Goal: Find specific page/section: Find specific page/section

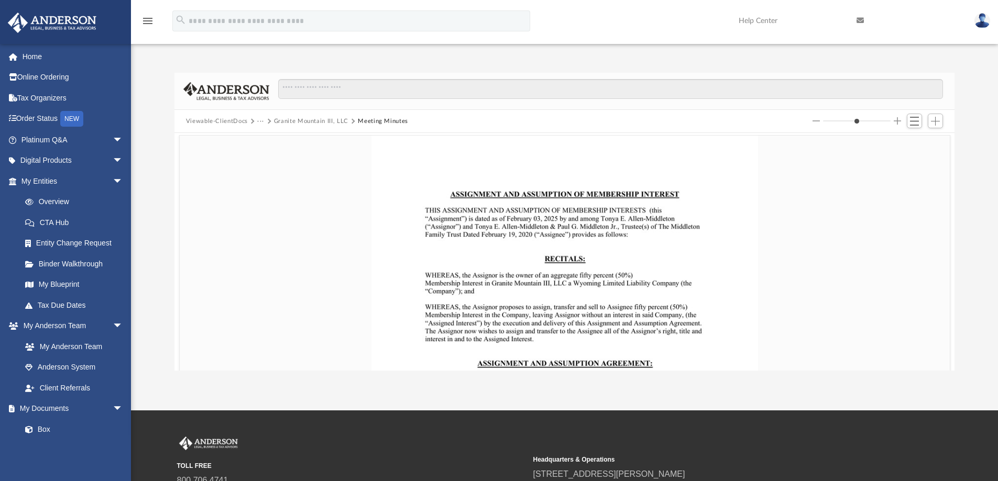
scroll to position [231, 772]
click at [59, 280] on link "My Blueprint" at bounding box center [74, 285] width 119 height 21
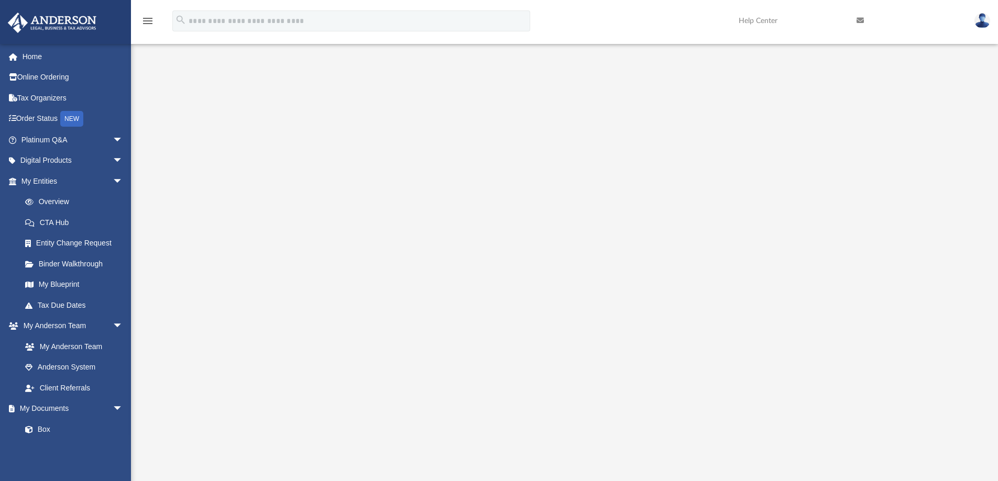
click at [145, 23] on icon "menu" at bounding box center [147, 21] width 13 height 13
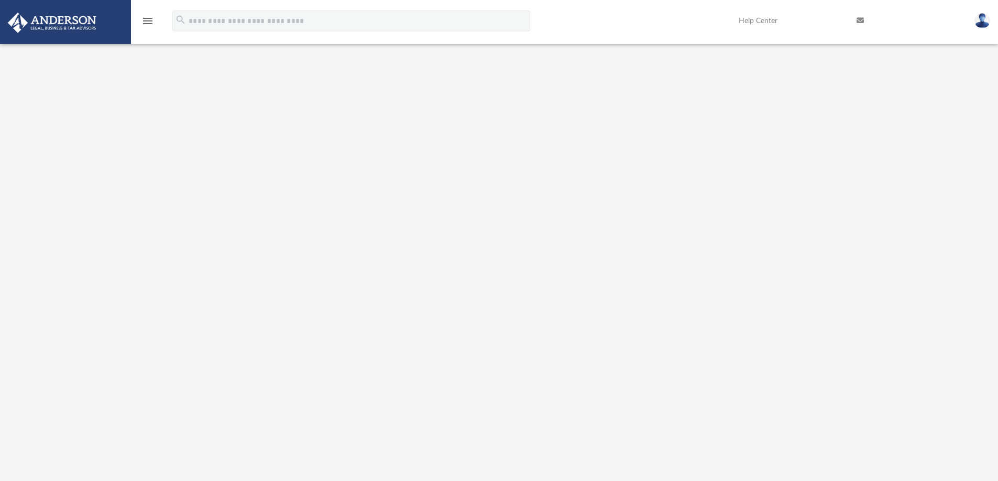
click at [145, 23] on icon "menu" at bounding box center [147, 21] width 13 height 13
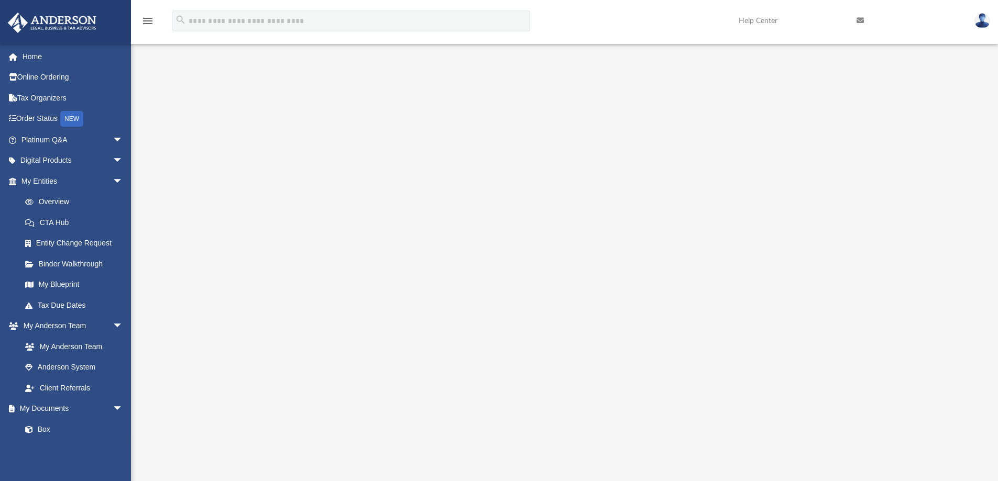
click at [145, 23] on icon "menu" at bounding box center [147, 21] width 13 height 13
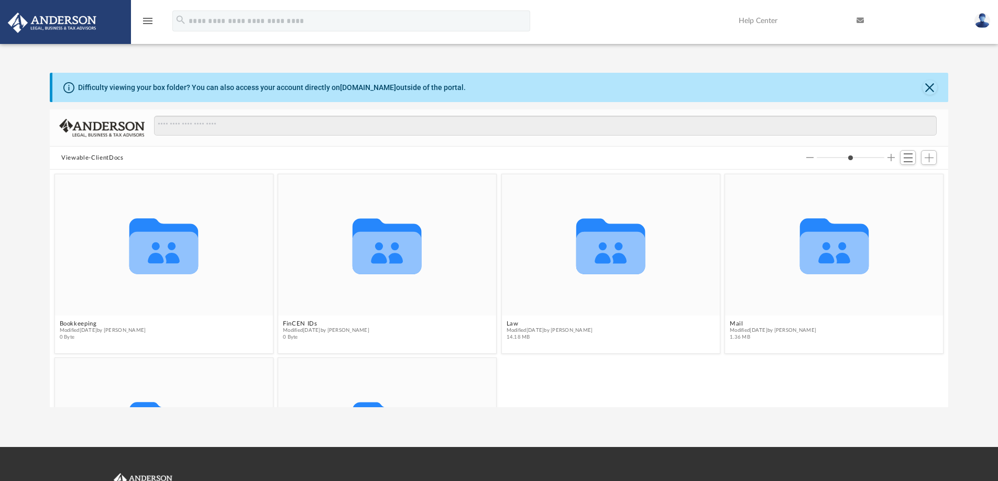
scroll to position [231, 890]
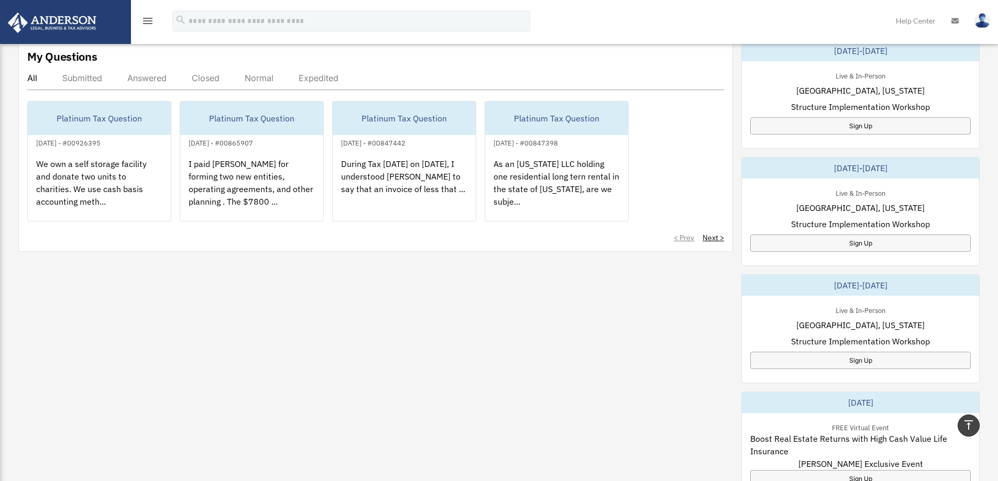
scroll to position [524, 0]
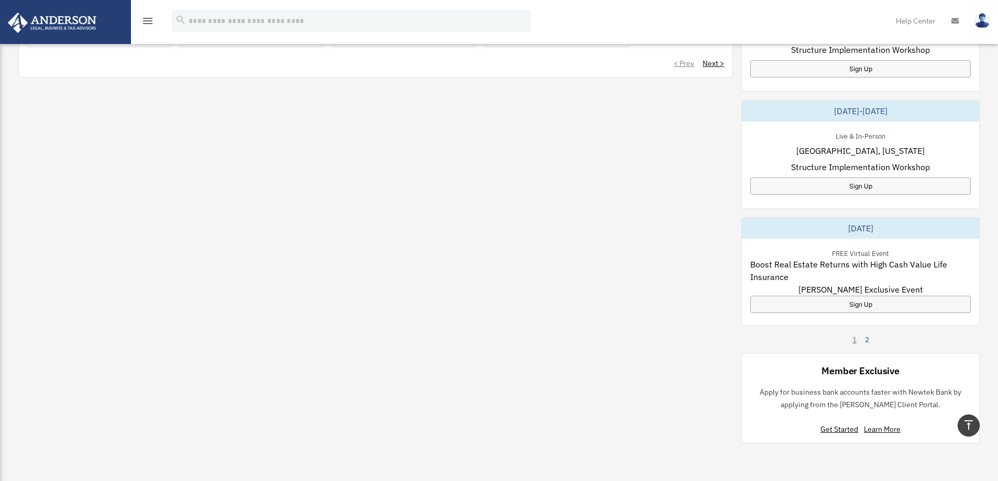
click at [865, 337] on link "2" at bounding box center [867, 340] width 4 height 10
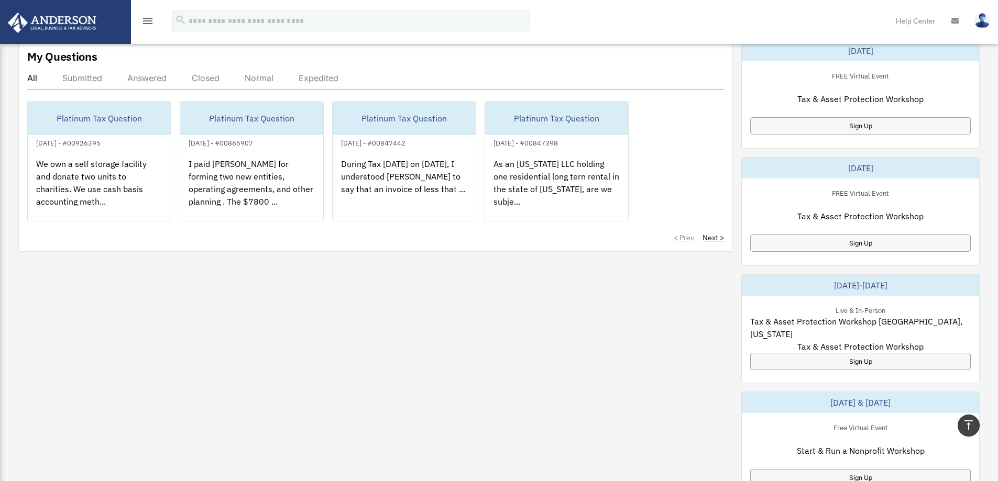
scroll to position [174, 0]
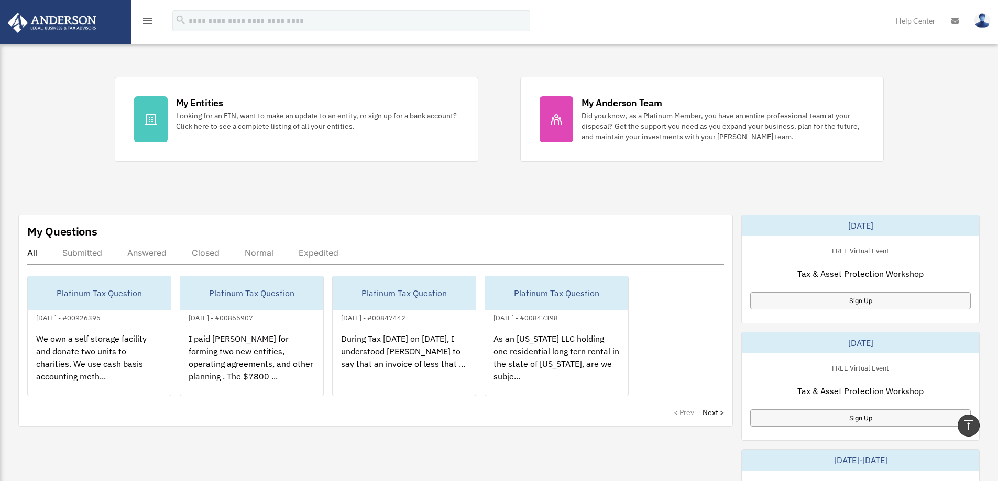
click at [146, 25] on icon "menu" at bounding box center [147, 21] width 13 height 13
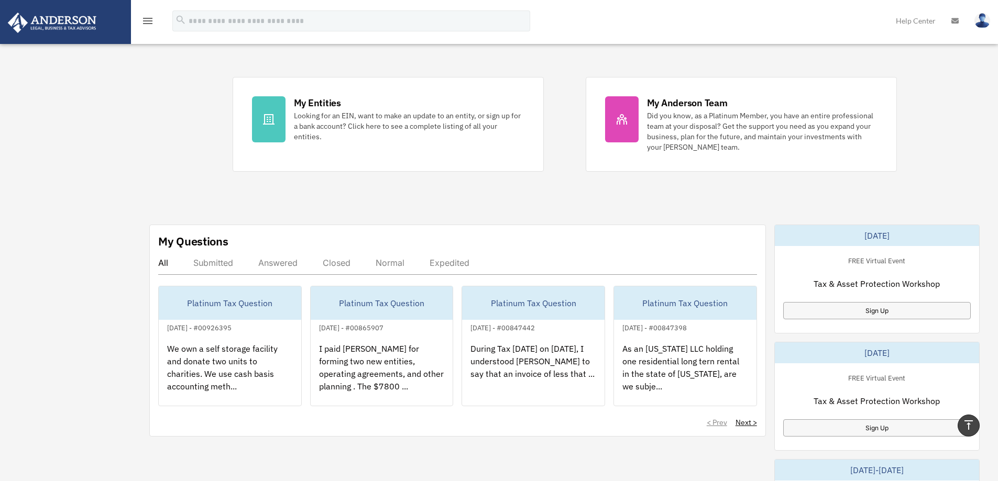
click at [146, 25] on icon "menu" at bounding box center [147, 21] width 13 height 13
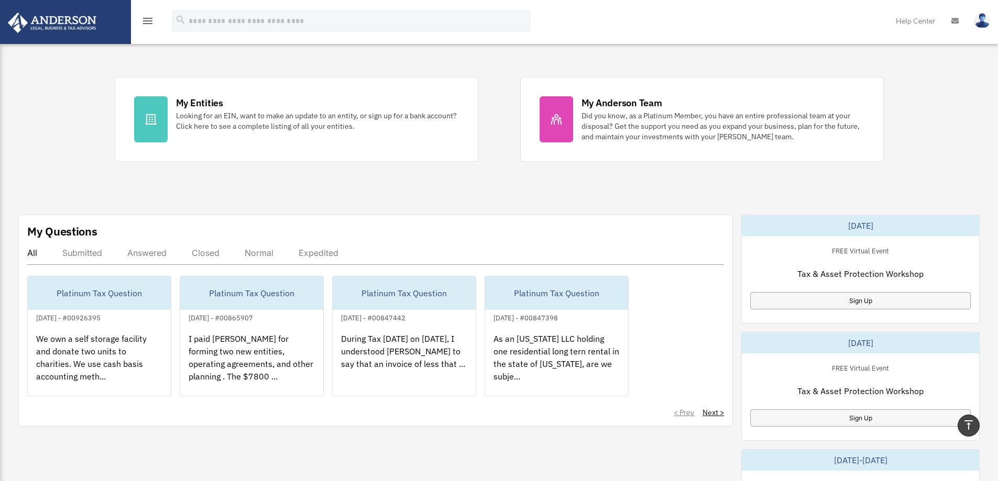
click at [146, 25] on icon "menu" at bounding box center [147, 21] width 13 height 13
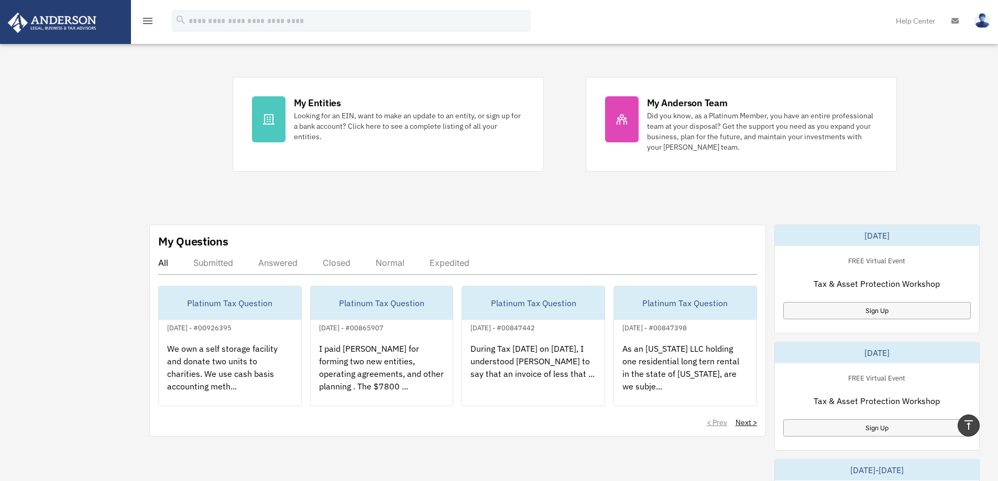
click at [26, 210] on div "Dashboard tmiddleton1667@gmail.com Sign Out tmiddleton1667@gmail.com Home Onlin…" at bounding box center [499, 347] width 998 height 964
click at [29, 207] on div "Dashboard tmiddleton1667@gmail.com Sign Out tmiddleton1667@gmail.com Home Onlin…" at bounding box center [499, 347] width 998 height 964
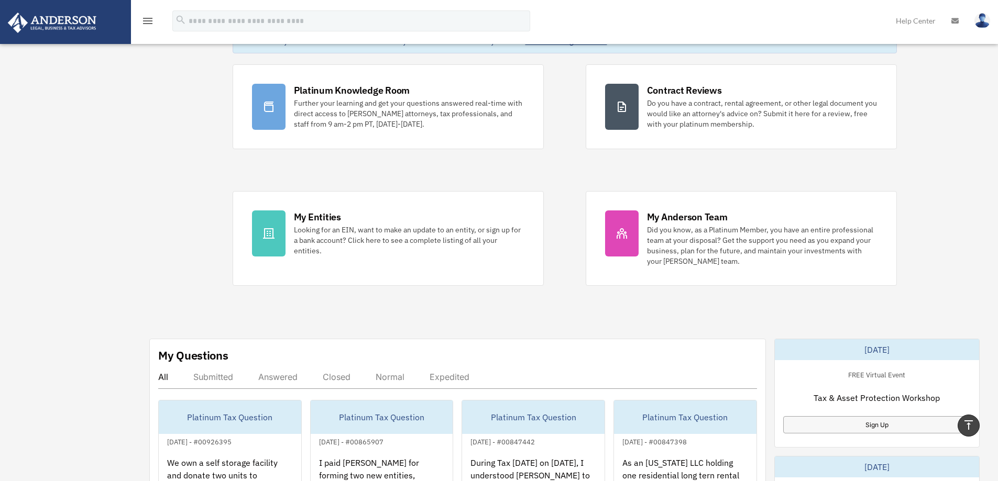
scroll to position [0, 0]
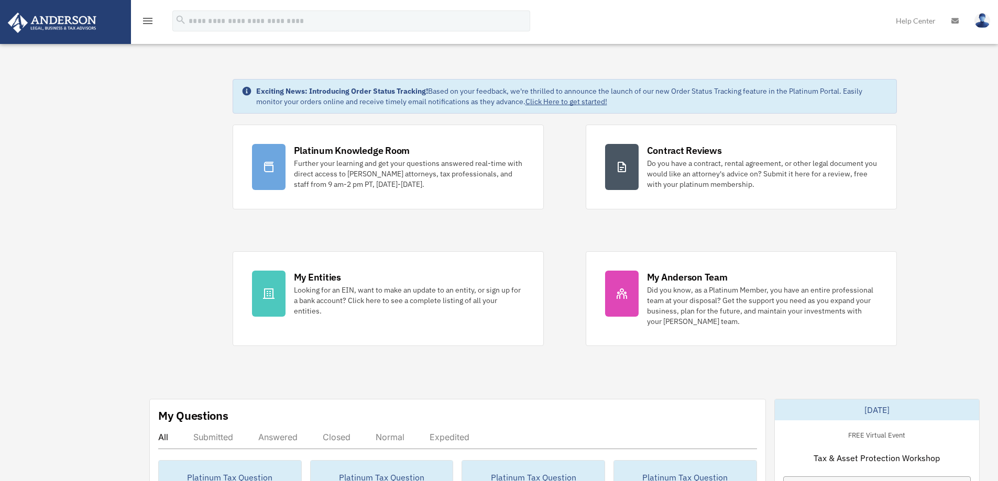
click at [148, 24] on icon "menu" at bounding box center [147, 21] width 13 height 13
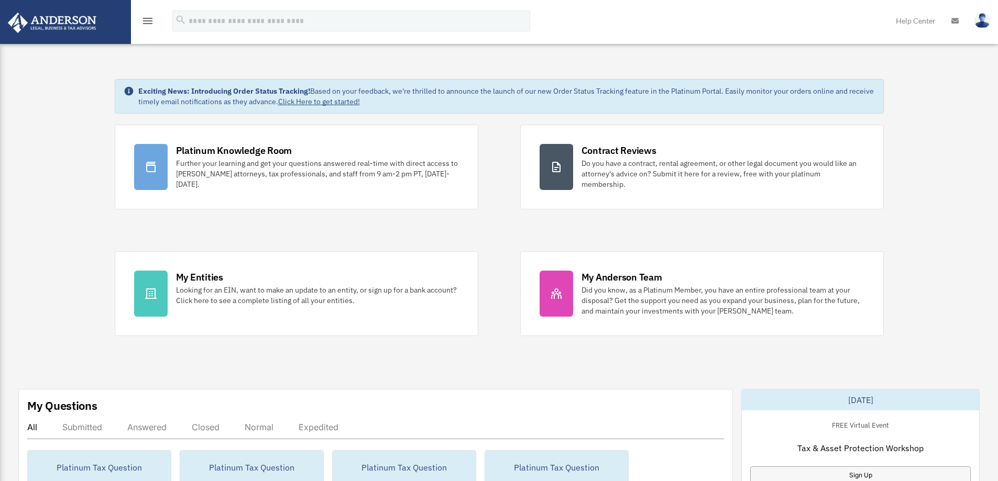
click at [148, 24] on icon "menu" at bounding box center [147, 21] width 13 height 13
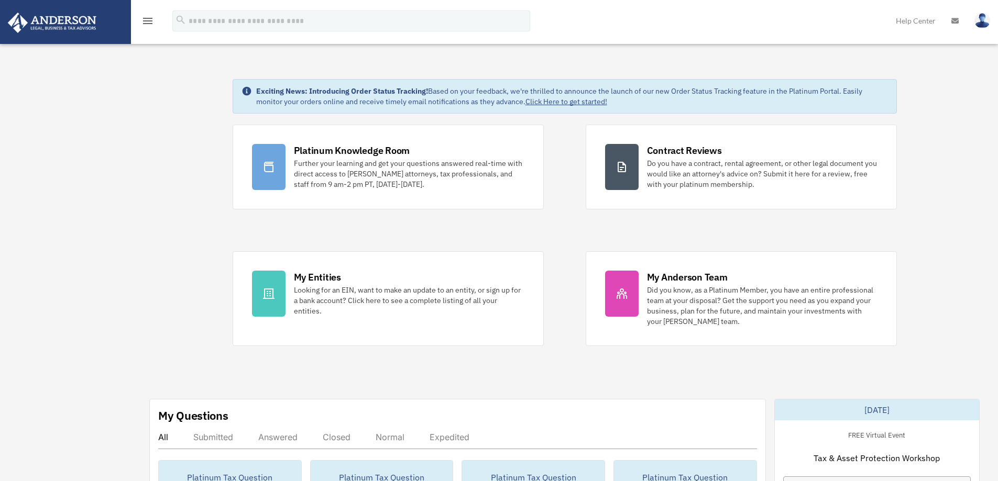
click at [104, 27] on link at bounding box center [65, 21] width 132 height 45
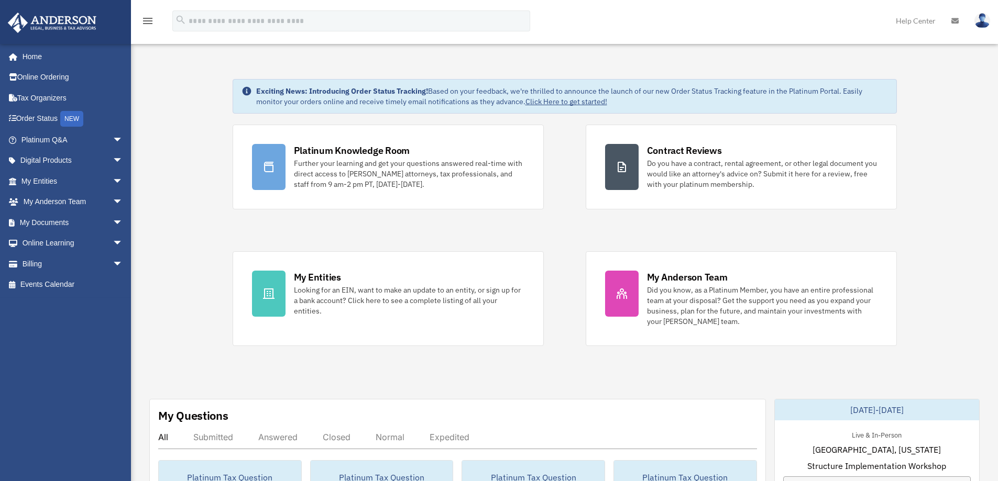
click at [113, 217] on span "arrow_drop_down" at bounding box center [123, 222] width 21 height 21
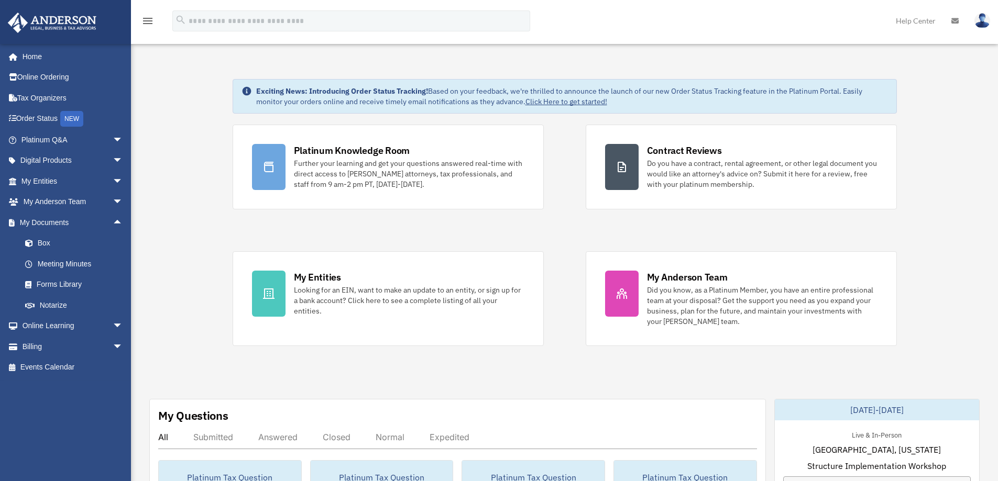
click at [113, 199] on span "arrow_drop_down" at bounding box center [123, 202] width 21 height 21
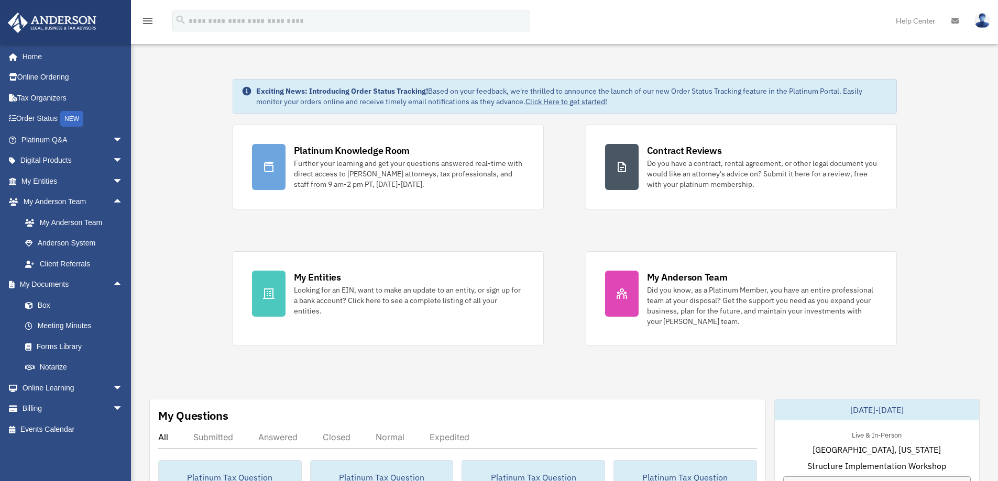
click at [115, 182] on span "arrow_drop_down" at bounding box center [123, 181] width 21 height 21
click at [68, 283] on link "My Blueprint" at bounding box center [77, 285] width 124 height 21
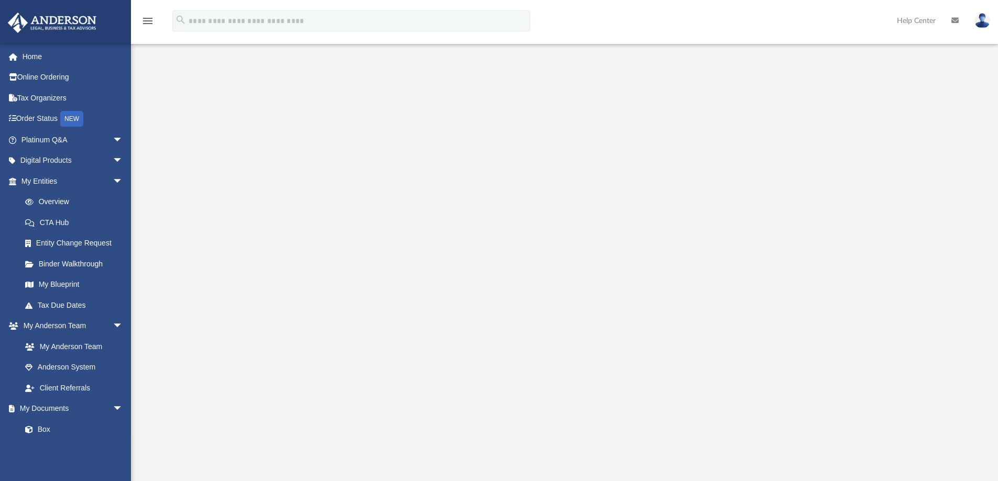
scroll to position [174, 0]
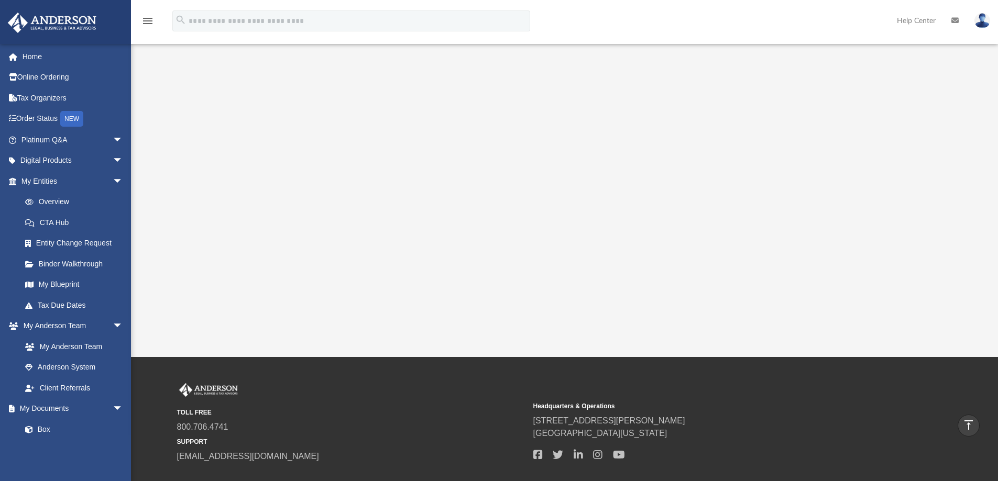
click at [900, 296] on div at bounding box center [564, 107] width 781 height 419
click at [876, 357] on div "App tmiddleton1667@gmail.com Sign Out tmiddleton1667@gmail.com Home Online Orde…" at bounding box center [499, 92] width 998 height 532
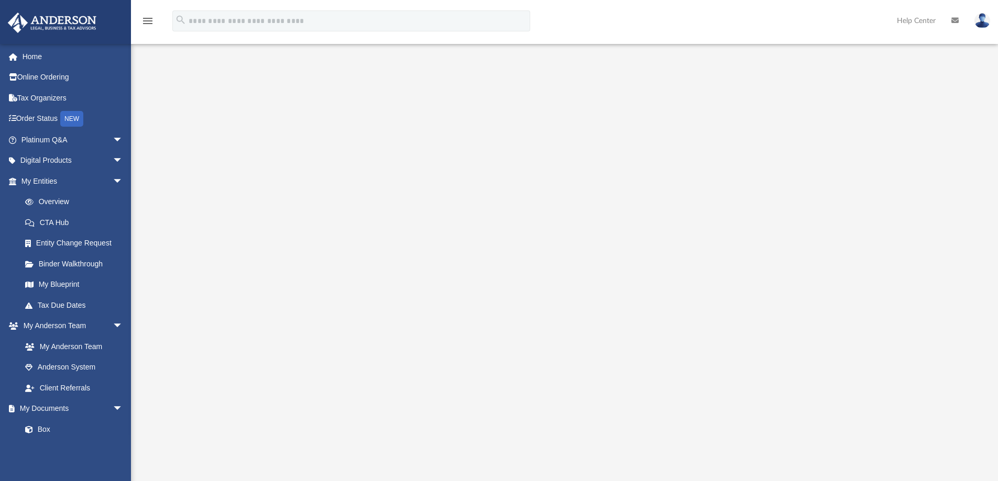
click at [928, 330] on div at bounding box center [564, 282] width 781 height 419
click at [869, 414] on div at bounding box center [564, 276] width 781 height 419
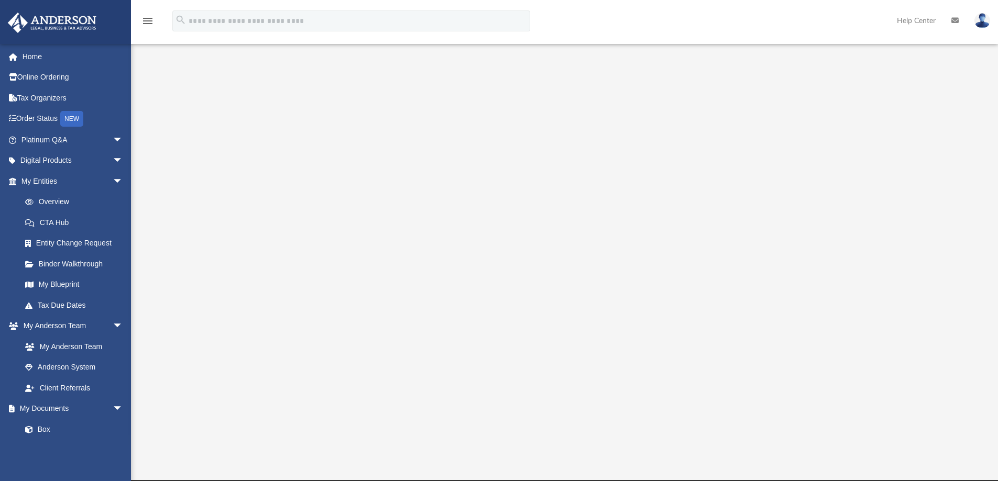
scroll to position [57, 0]
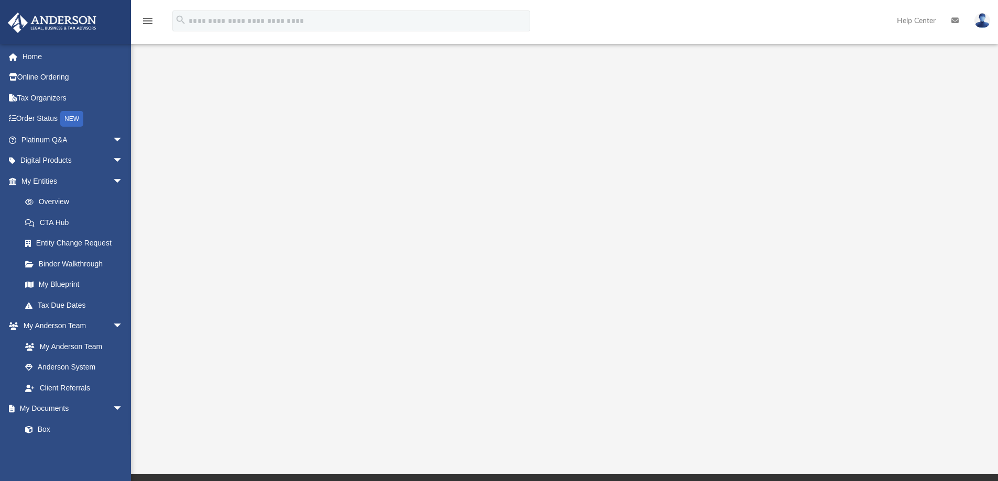
click at [91, 284] on link "My Blueprint" at bounding box center [74, 285] width 119 height 21
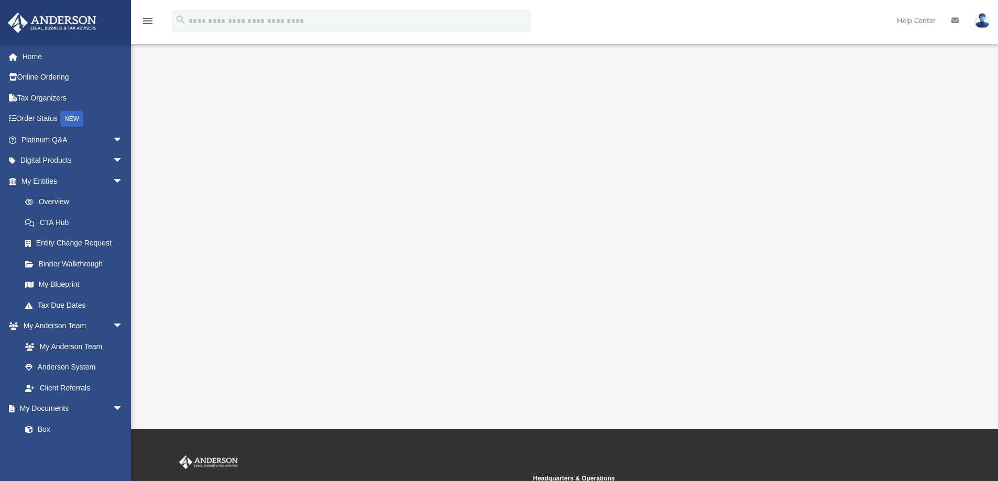
scroll to position [73, 0]
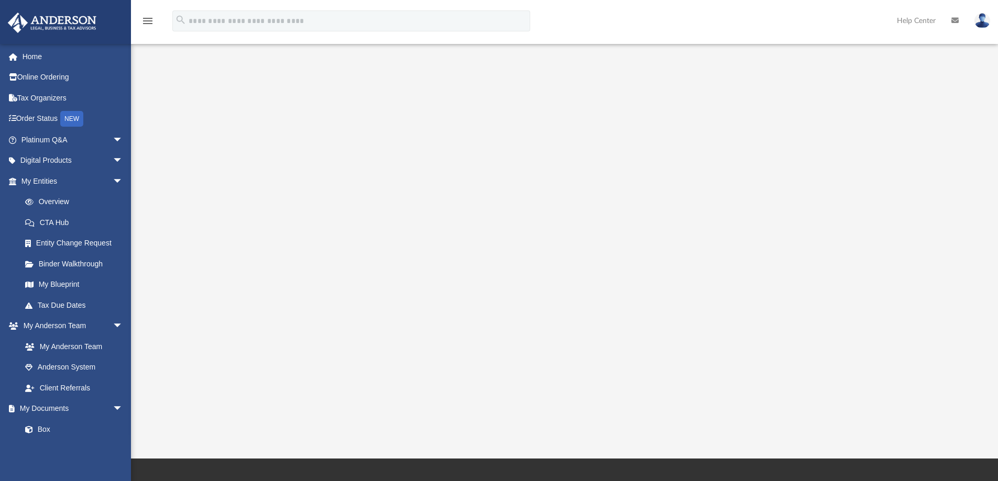
click at [906, 224] on div at bounding box center [564, 209] width 781 height 419
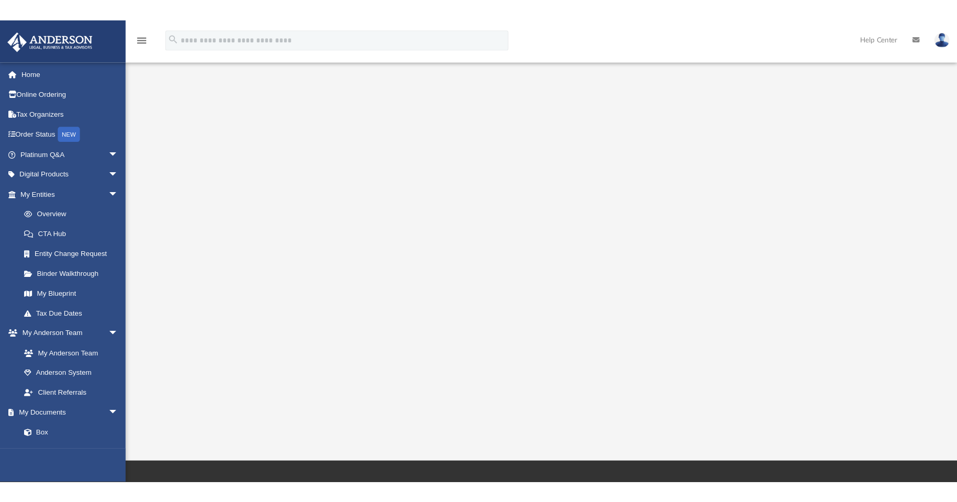
scroll to position [0, 0]
